Goal: Task Accomplishment & Management: Use online tool/utility

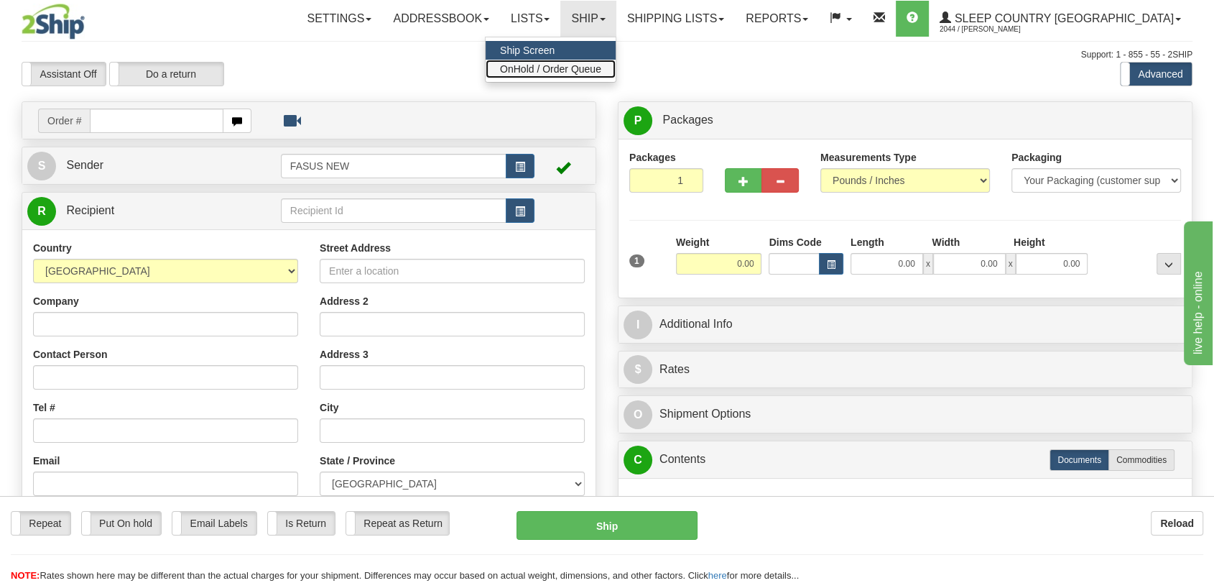
click at [601, 70] on span "OnHold / Order Queue" at bounding box center [550, 68] width 101 height 11
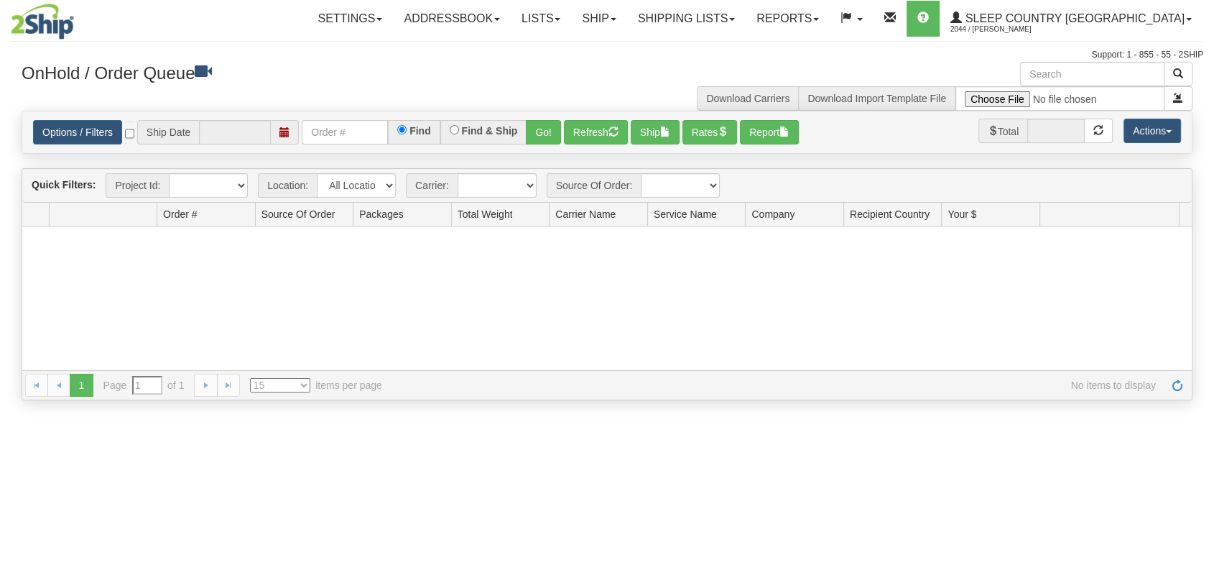
type input "[DATE]"
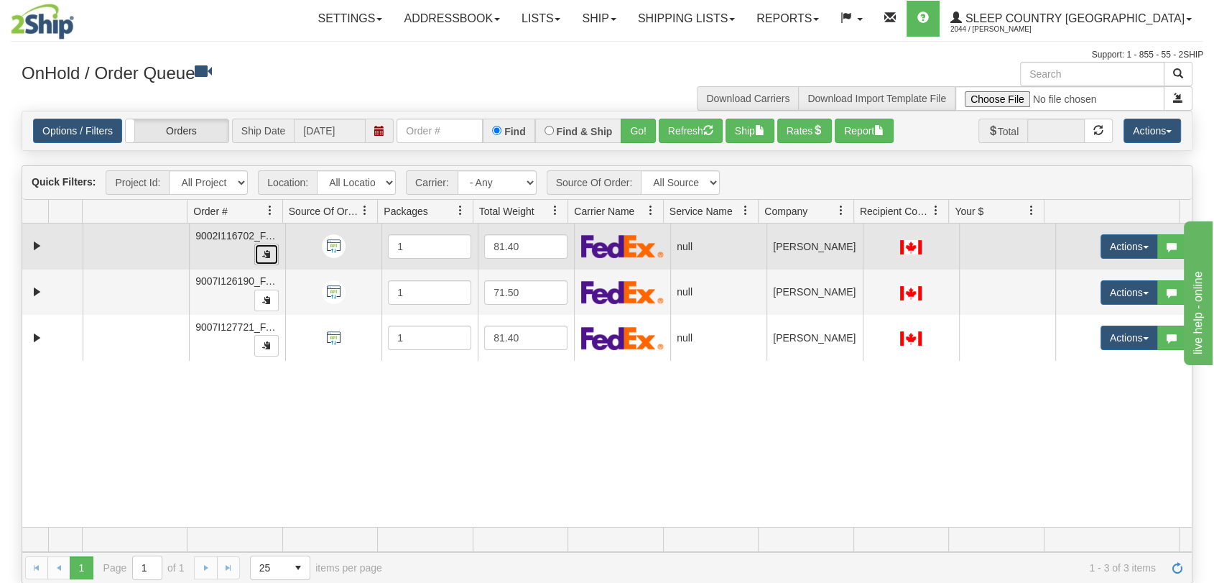
click at [259, 257] on button "button" at bounding box center [266, 254] width 24 height 22
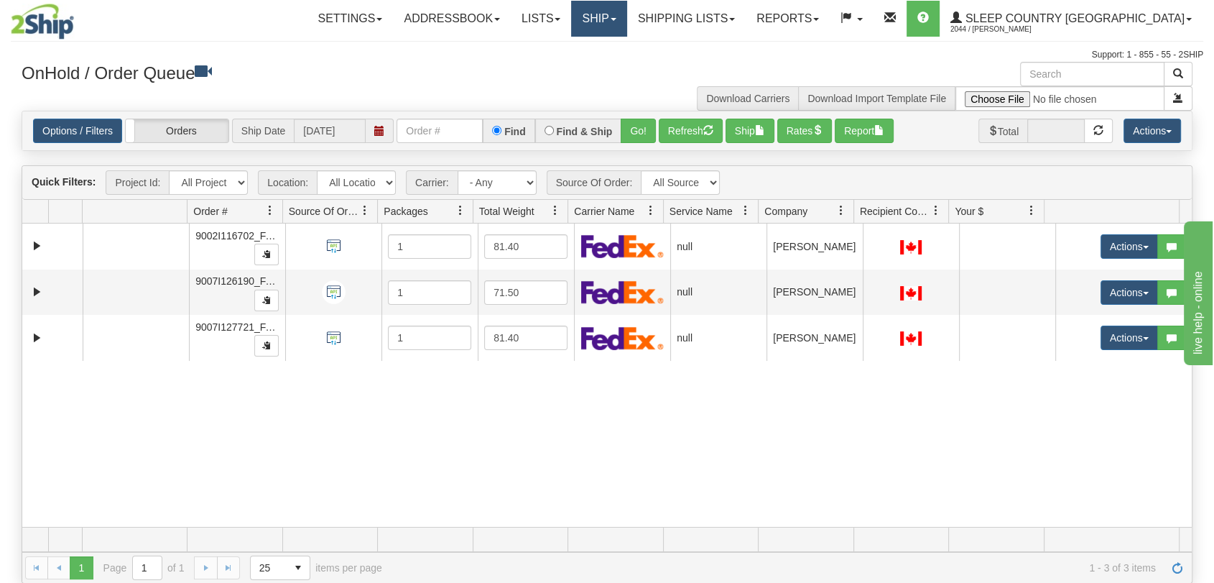
click at [626, 29] on link "Ship" at bounding box center [598, 19] width 55 height 36
click at [626, 60] on link "OnHold / Order Queue" at bounding box center [561, 69] width 130 height 19
click at [626, 24] on link "Ship" at bounding box center [598, 19] width 55 height 36
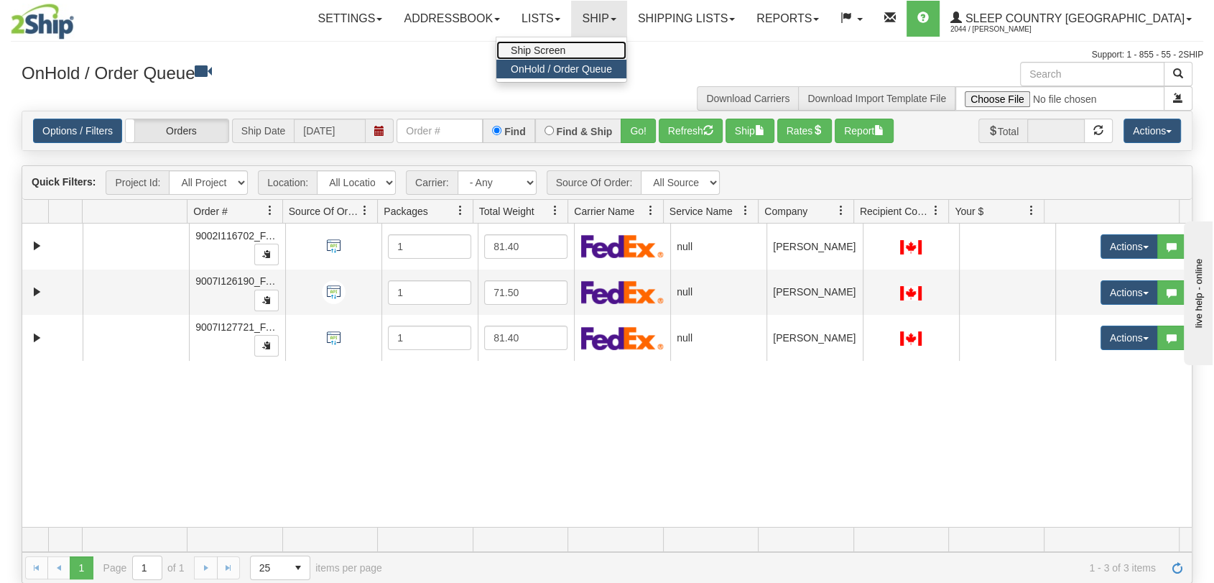
click at [626, 53] on link "Ship Screen" at bounding box center [561, 50] width 130 height 19
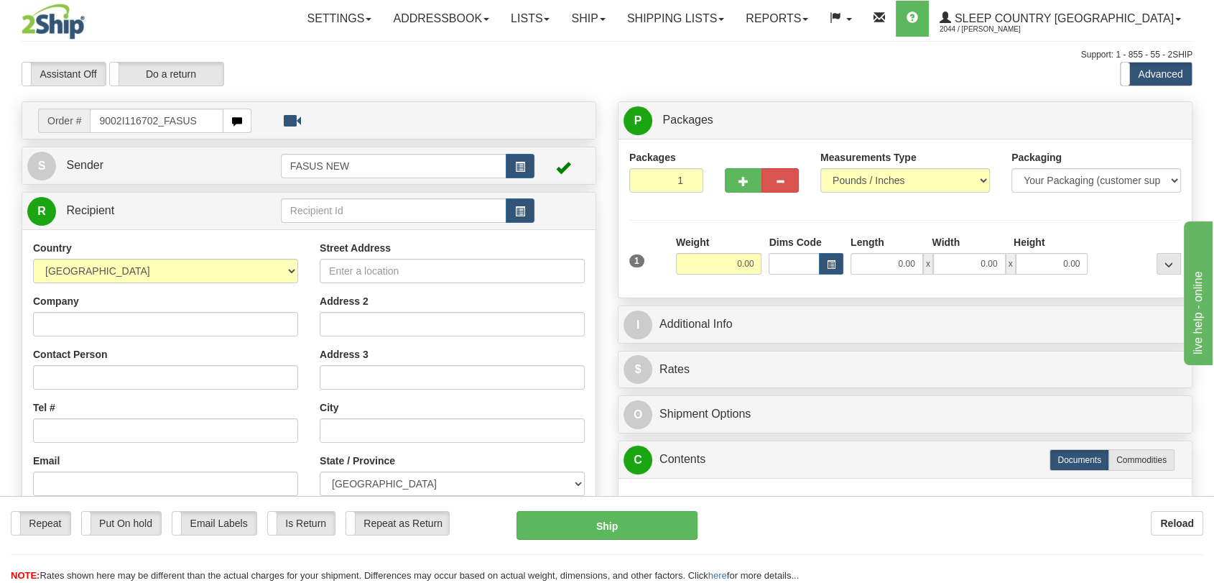
type input "9002I116702_FASUS"
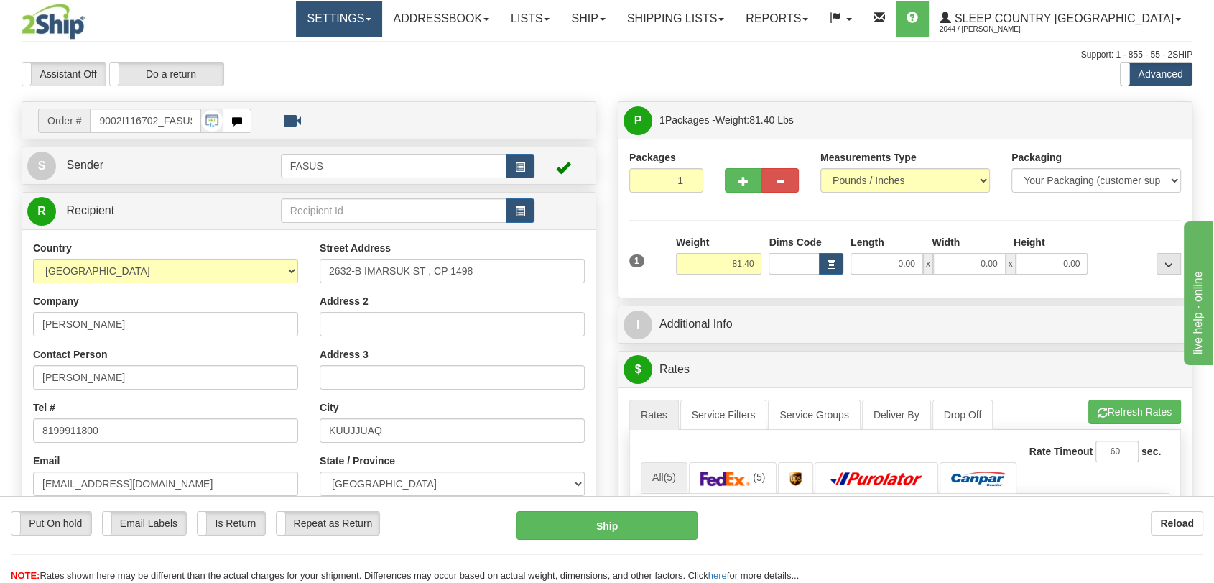
click at [382, 19] on link "Settings" at bounding box center [339, 19] width 86 height 36
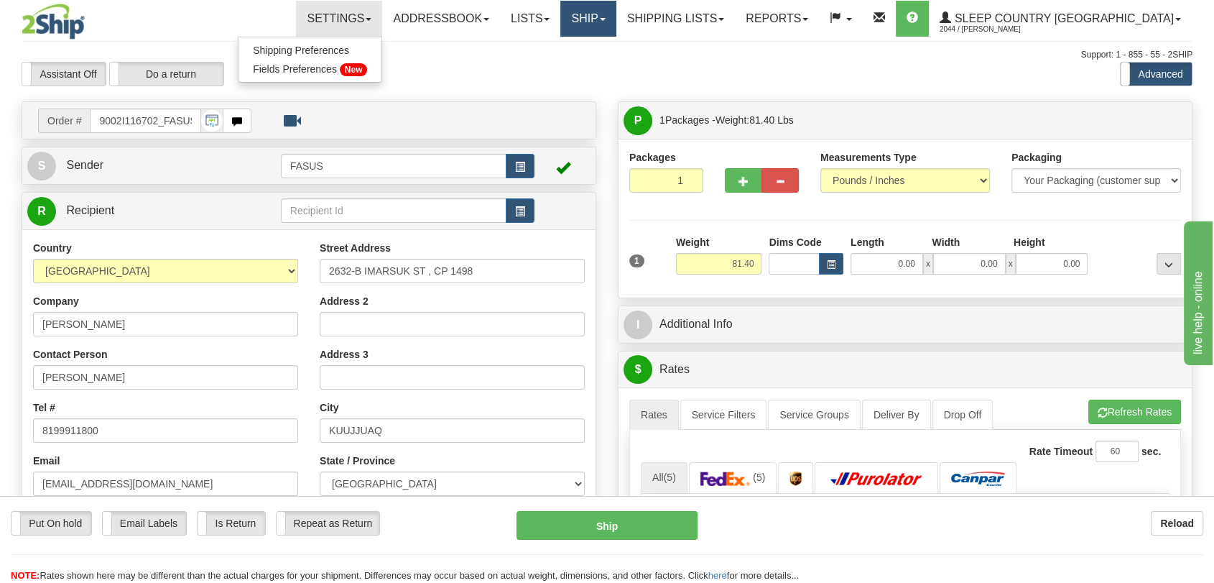
click at [616, 19] on link "Ship" at bounding box center [587, 19] width 55 height 36
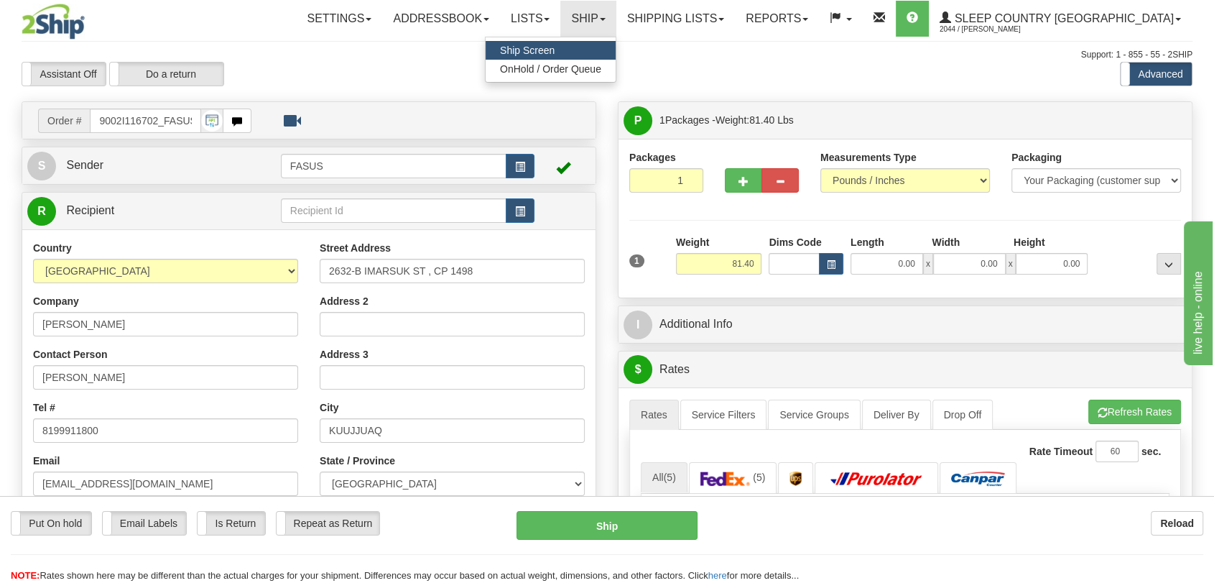
click at [616, 46] on link "Ship Screen" at bounding box center [551, 50] width 130 height 19
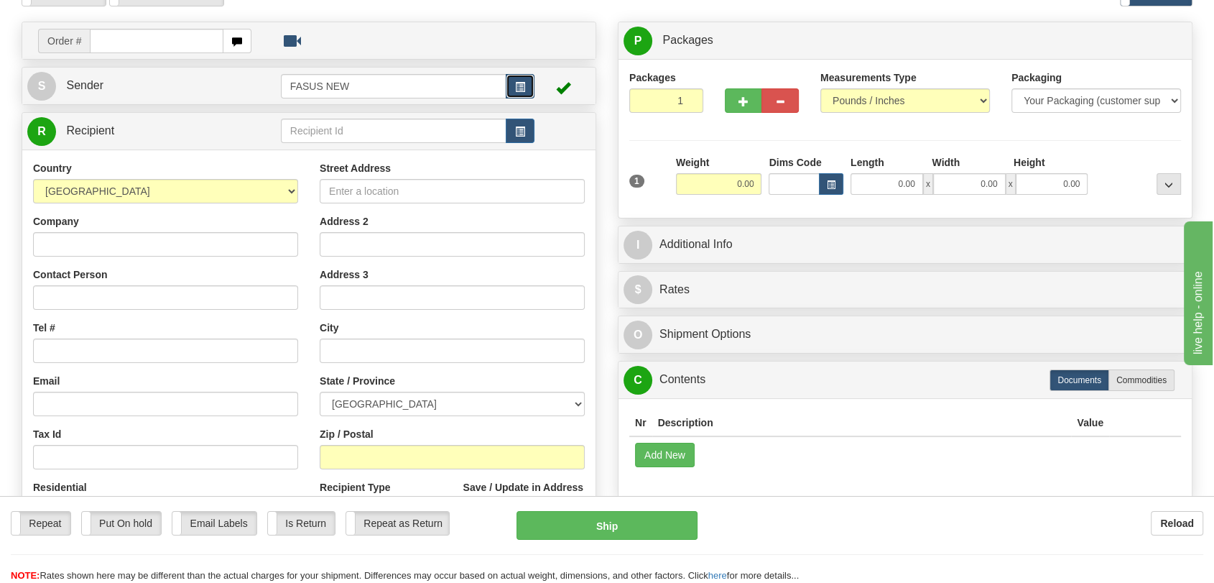
click at [507, 88] on button "button" at bounding box center [520, 86] width 29 height 24
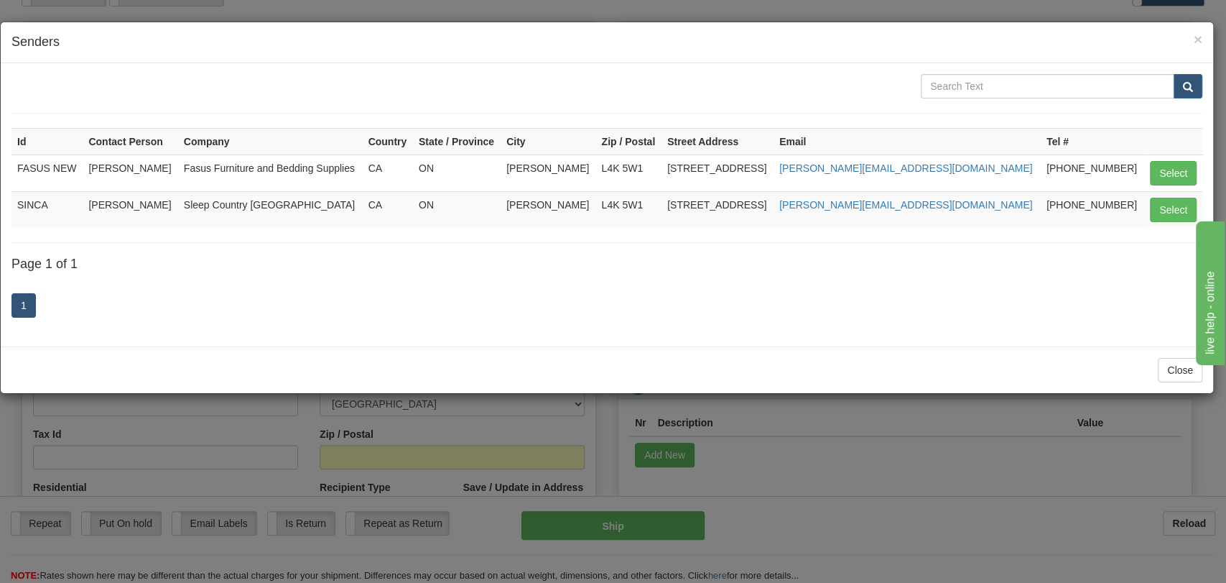
click at [1192, 36] on h4 "Senders" at bounding box center [606, 42] width 1191 height 19
click at [1194, 36] on span "×" at bounding box center [1198, 39] width 9 height 17
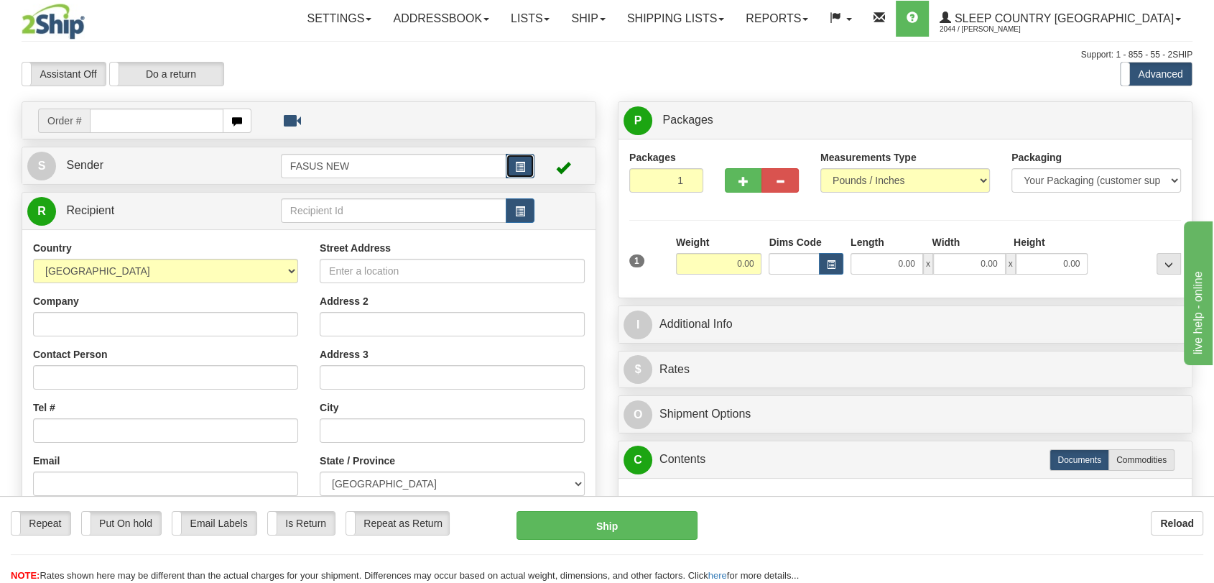
click at [519, 162] on span "button" at bounding box center [520, 166] width 10 height 9
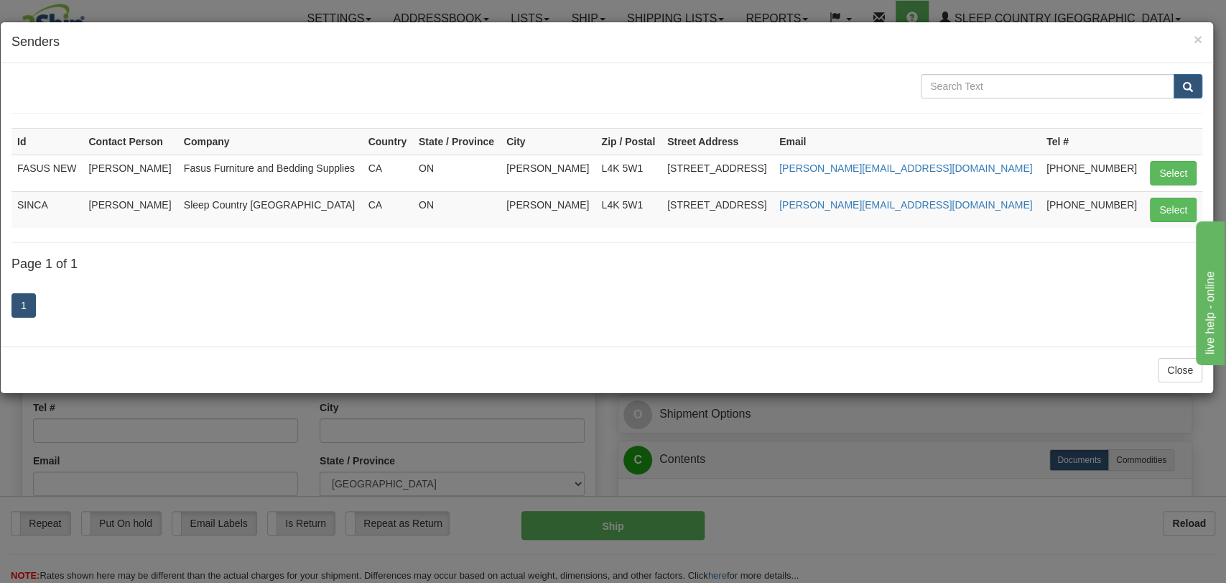
click at [1192, 41] on h4 "Senders" at bounding box center [606, 42] width 1191 height 19
click at [1193, 41] on div "× Senders" at bounding box center [607, 42] width 1212 height 41
click at [1207, 38] on div "× Senders" at bounding box center [607, 42] width 1212 height 41
click at [1199, 38] on span "×" at bounding box center [1198, 39] width 9 height 17
